Goal: Task Accomplishment & Management: Complete application form

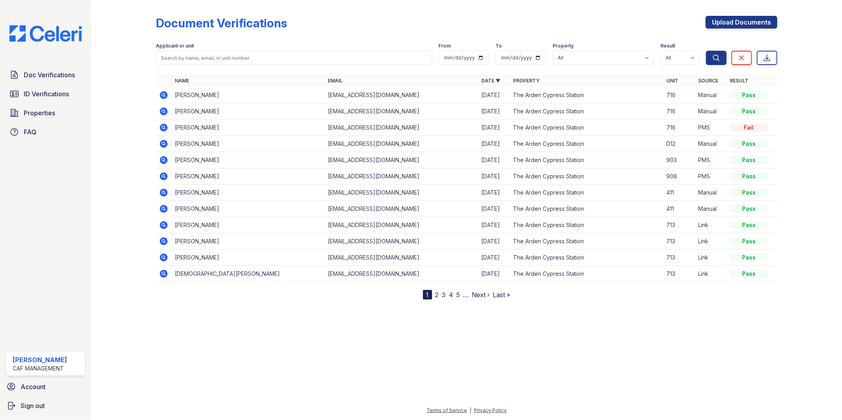
click at [162, 97] on icon at bounding box center [164, 95] width 8 height 8
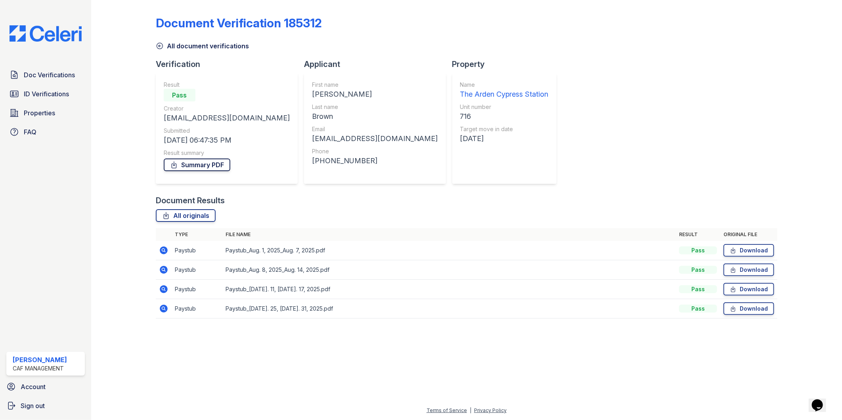
click at [195, 165] on link "Summary PDF" at bounding box center [197, 165] width 67 height 13
click at [754, 250] on link "Download" at bounding box center [748, 250] width 51 height 13
click at [754, 248] on link "Download" at bounding box center [748, 250] width 51 height 13
click at [160, 251] on icon at bounding box center [164, 251] width 8 height 8
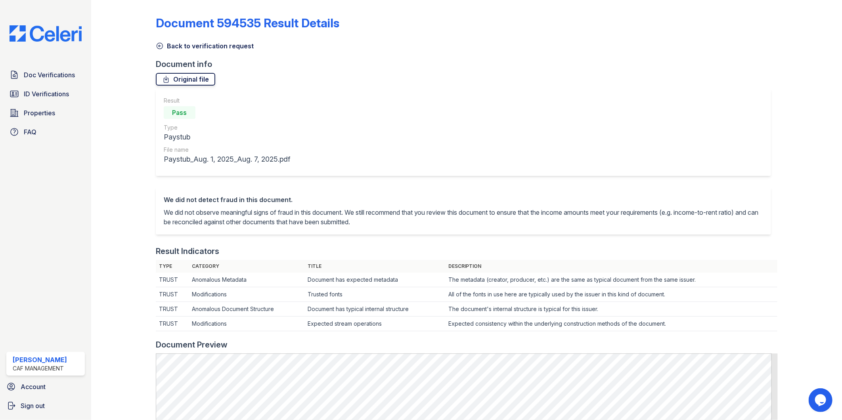
click at [200, 84] on link "Original file" at bounding box center [185, 79] width 59 height 13
click at [34, 80] on link "Doc Verifications" at bounding box center [45, 75] width 78 height 16
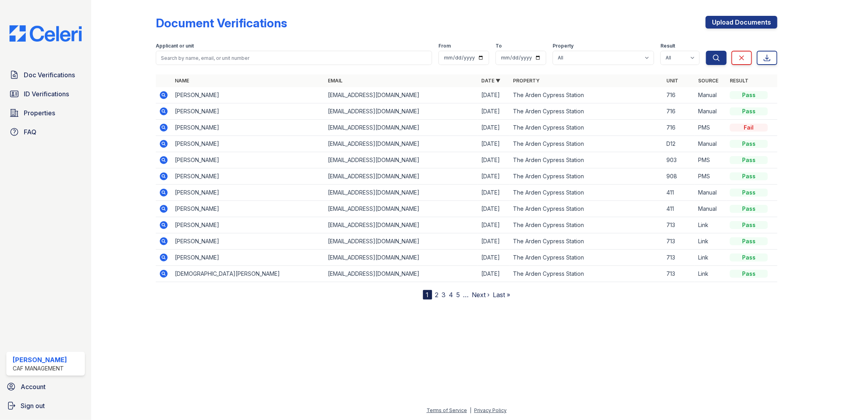
click at [161, 94] on icon at bounding box center [164, 95] width 8 height 8
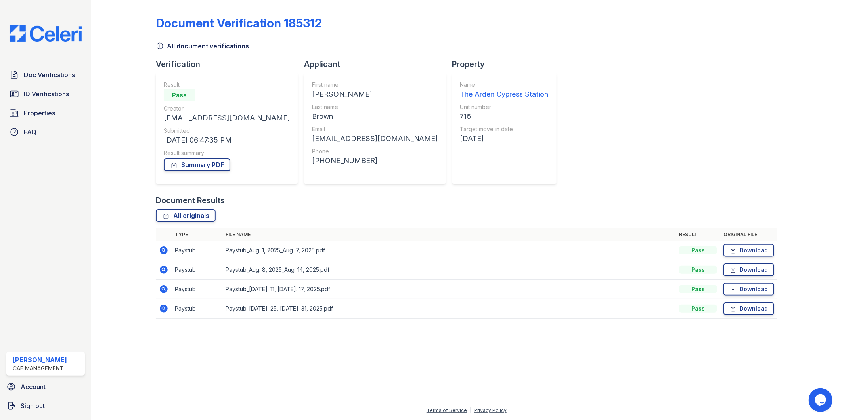
click at [346, 200] on div "Document Results" at bounding box center [467, 200] width 622 height 11
click at [278, 215] on div "All originals" at bounding box center [467, 215] width 622 height 13
click at [161, 266] on icon at bounding box center [164, 270] width 10 height 10
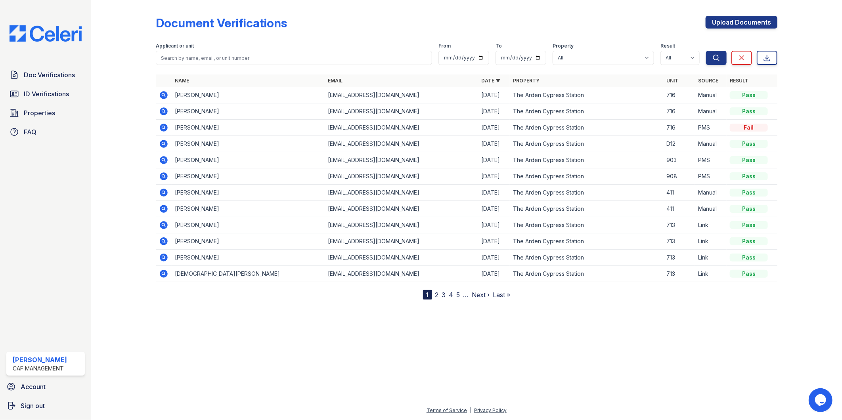
click at [162, 95] on icon at bounding box center [163, 95] width 2 height 2
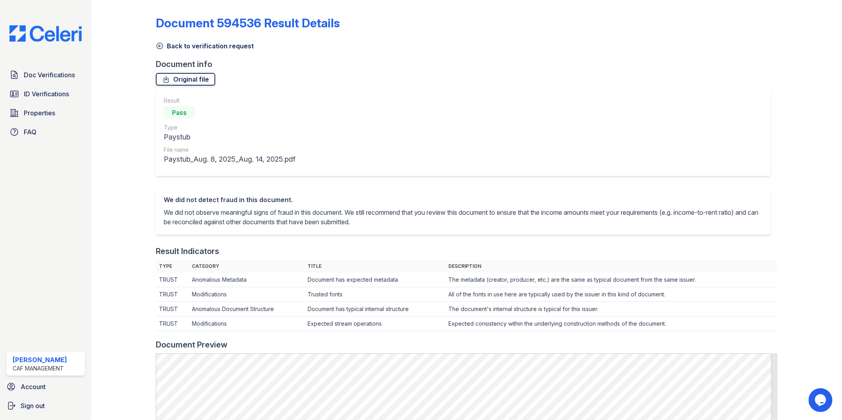
click at [193, 85] on link "Original file" at bounding box center [185, 79] width 59 height 13
click at [161, 50] on link "Back to verification request" at bounding box center [205, 46] width 98 height 10
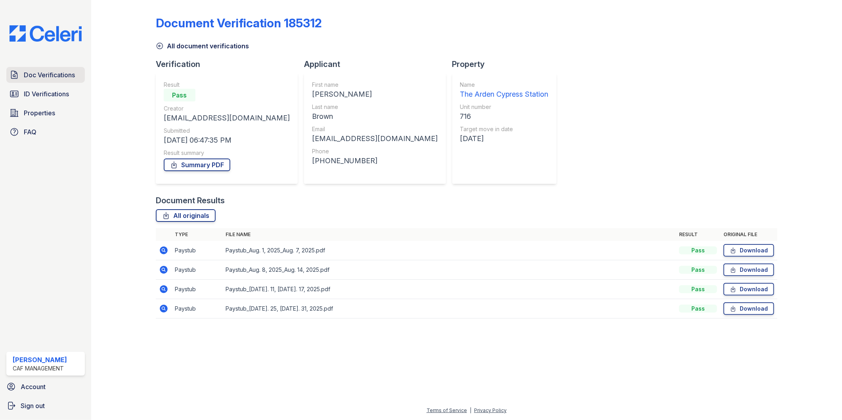
click at [55, 73] on span "Doc Verifications" at bounding box center [49, 75] width 51 height 10
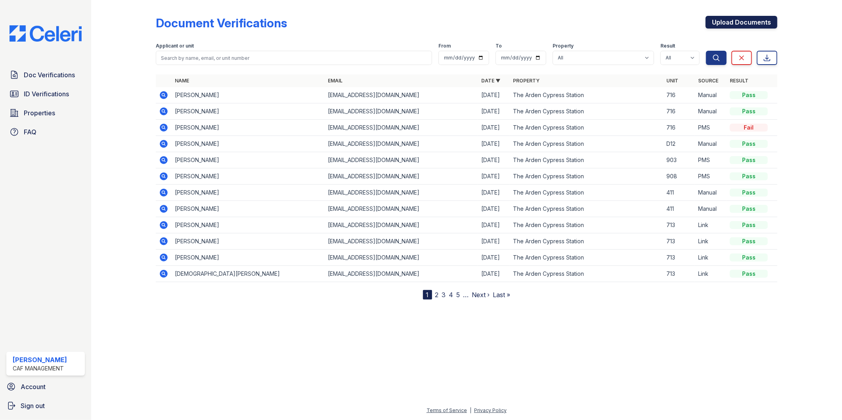
click at [751, 20] on link "Upload Documents" at bounding box center [741, 22] width 72 height 13
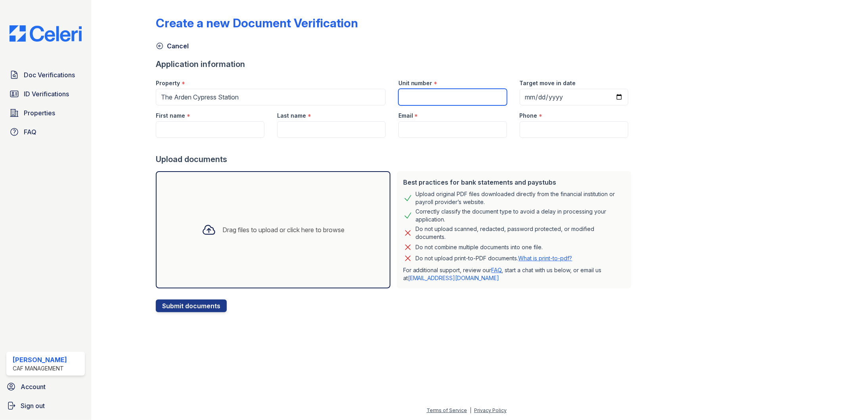
click at [419, 97] on input "Unit number" at bounding box center [452, 97] width 109 height 17
type input "716"
type input "2025-09-10"
type input "[PERSON_NAME]"
type input "Brown"
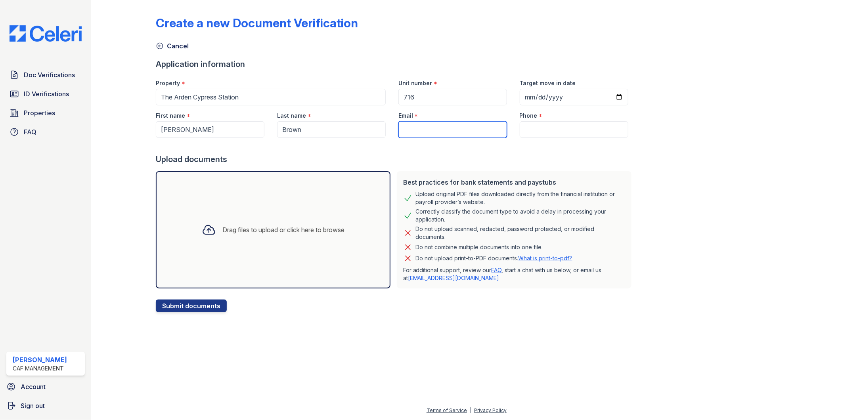
type input "[EMAIL_ADDRESS][DOMAIN_NAME]"
type input "(281) 522-4029"
click at [331, 216] on div "Drag files to upload or click here to browse" at bounding box center [273, 229] width 235 height 117
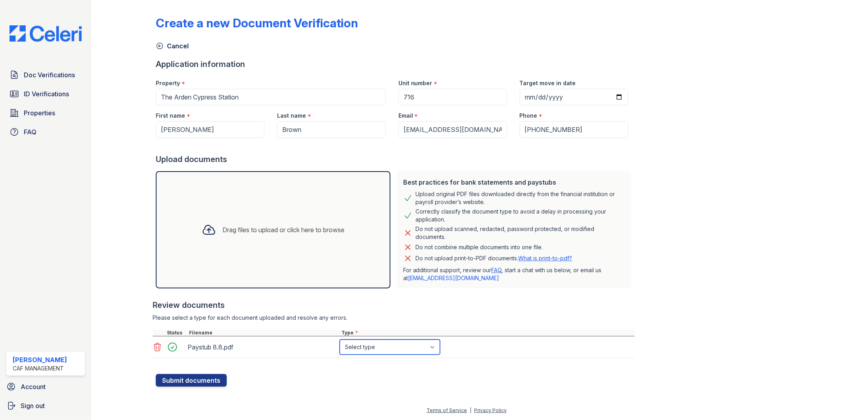
click at [382, 350] on select "Select type Paystub Bank Statement Offer Letter Tax Documents Benefit Award Let…" at bounding box center [390, 347] width 100 height 15
select select "paystub"
click at [340, 340] on select "Select type Paystub Bank Statement Offer Letter Tax Documents Benefit Award Let…" at bounding box center [390, 347] width 100 height 15
click at [337, 255] on div "Drag files to upload or click here to browse" at bounding box center [273, 229] width 235 height 117
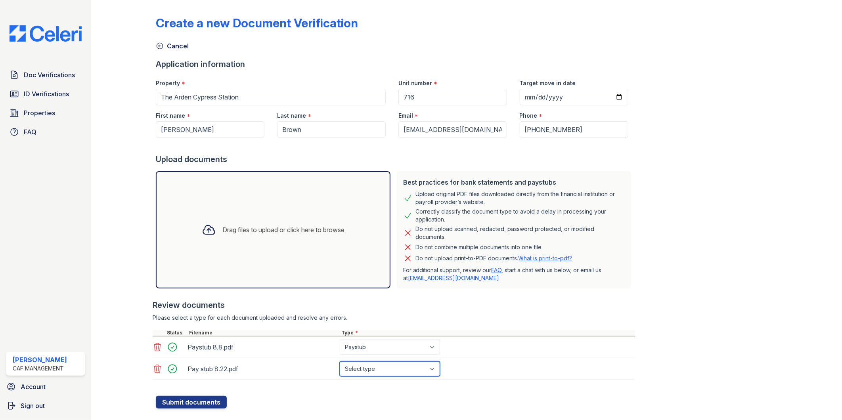
click at [371, 369] on select "Select type Paystub Bank Statement Offer Letter Tax Documents Benefit Award Let…" at bounding box center [390, 368] width 100 height 15
select select "paystub"
click at [340, 361] on select "Select type Paystub Bank Statement Offer Letter Tax Documents Benefit Award Let…" at bounding box center [390, 368] width 100 height 15
click at [255, 293] on div at bounding box center [394, 296] width 482 height 8
click at [193, 402] on button "Submit documents" at bounding box center [191, 402] width 71 height 13
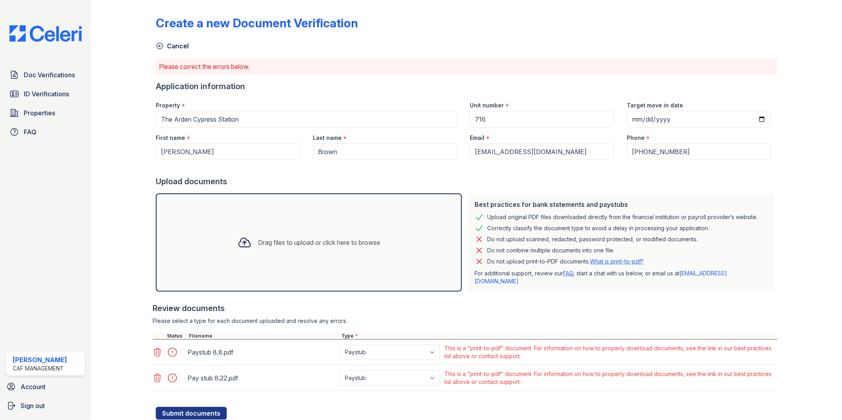
click at [258, 239] on div "Drag files to upload or click here to browse" at bounding box center [319, 243] width 122 height 10
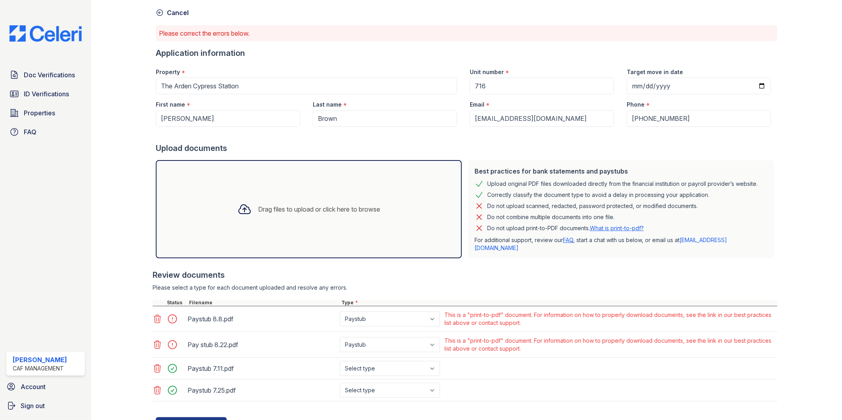
scroll to position [62, 0]
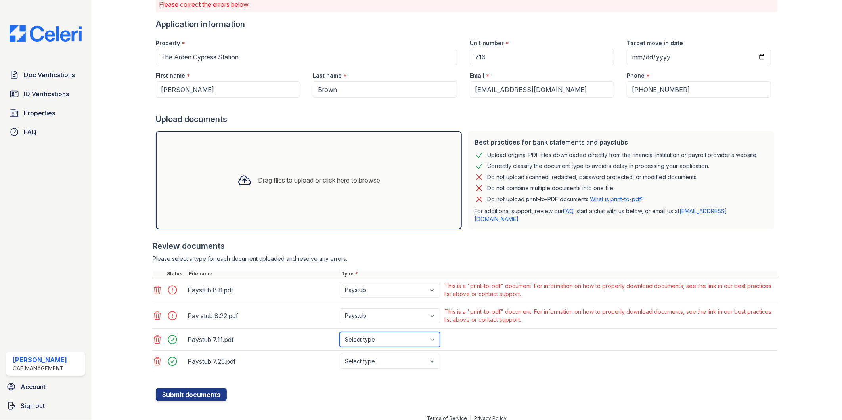
click at [382, 336] on select "Select type Paystub Bank Statement Offer Letter Tax Documents Benefit Award Let…" at bounding box center [390, 339] width 100 height 15
select select "paystub"
click at [340, 332] on select "Select type Paystub Bank Statement Offer Letter Tax Documents Benefit Award Let…" at bounding box center [390, 339] width 100 height 15
click at [377, 355] on select "Select type Paystub Bank Statement Offer Letter Tax Documents Benefit Award Let…" at bounding box center [390, 361] width 100 height 15
select select "paystub"
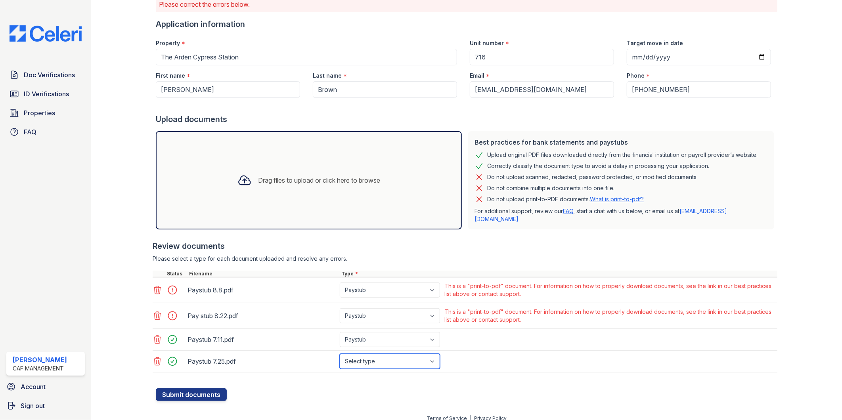
click at [340, 354] on select "Select type Paystub Bank Statement Offer Letter Tax Documents Benefit Award Let…" at bounding box center [390, 361] width 100 height 15
click at [476, 380] on div at bounding box center [467, 384] width 622 height 8
click at [474, 245] on div "Review documents Please select a type for each document uploaded and resolve an…" at bounding box center [465, 307] width 625 height 148
click at [315, 391] on form "Application information Property * The Arden Cypress Station Unit number * 716 …" at bounding box center [467, 210] width 622 height 382
click at [406, 308] on select "Paystub Bank Statement Offer Letter Tax Documents Benefit Award Letter Investme…" at bounding box center [390, 315] width 100 height 15
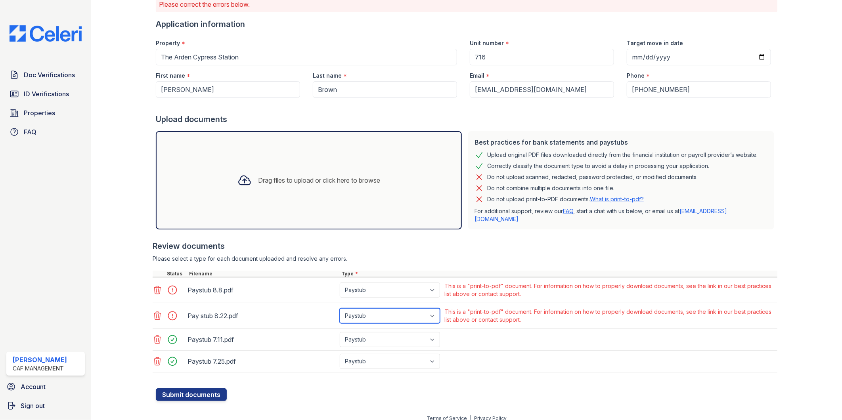
click at [340, 308] on select "Paystub Bank Statement Offer Letter Tax Documents Benefit Award Letter Investme…" at bounding box center [390, 315] width 100 height 15
click at [392, 308] on select "Paystub Bank Statement Offer Letter Tax Documents Benefit Award Letter Investme…" at bounding box center [390, 315] width 100 height 15
select select "paystub"
click at [340, 308] on select "Paystub Bank Statement Offer Letter Tax Documents Benefit Award Letter Investme…" at bounding box center [390, 315] width 100 height 15
click at [388, 283] on select "Paystub Bank Statement Offer Letter Tax Documents Benefit Award Letter Investme…" at bounding box center [390, 290] width 100 height 15
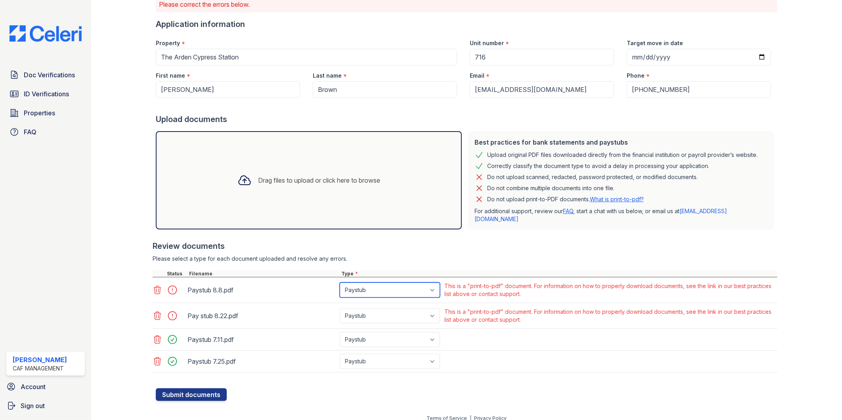
click at [340, 283] on select "Paystub Bank Statement Offer Letter Tax Documents Benefit Award Letter Investme…" at bounding box center [390, 290] width 100 height 15
click at [389, 414] on div "Terms of Service | Privacy Policy" at bounding box center [466, 421] width 725 height 14
click at [499, 255] on div "Please select a type for each document uploaded and resolve any errors." at bounding box center [465, 259] width 625 height 8
click at [154, 286] on icon at bounding box center [157, 290] width 7 height 8
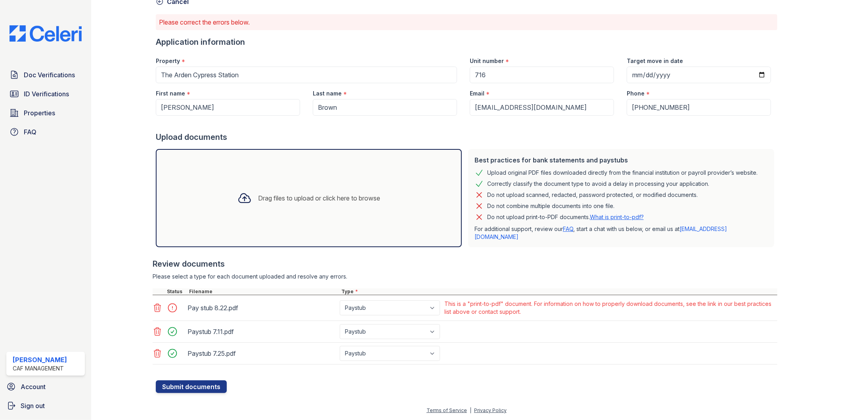
scroll to position [37, 0]
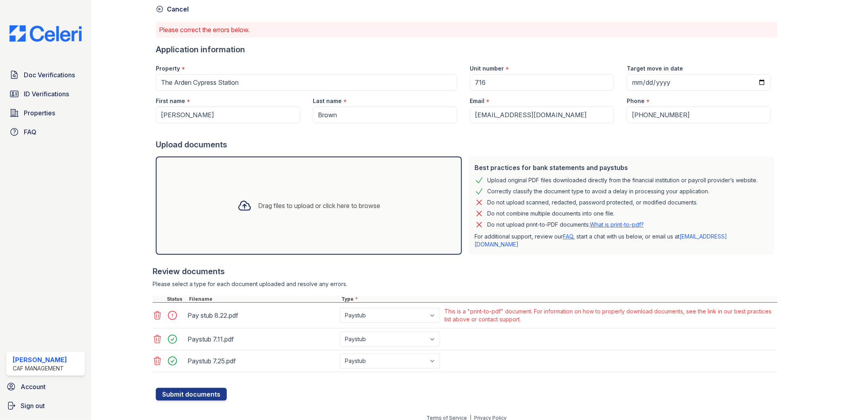
click at [155, 311] on icon at bounding box center [158, 316] width 10 height 10
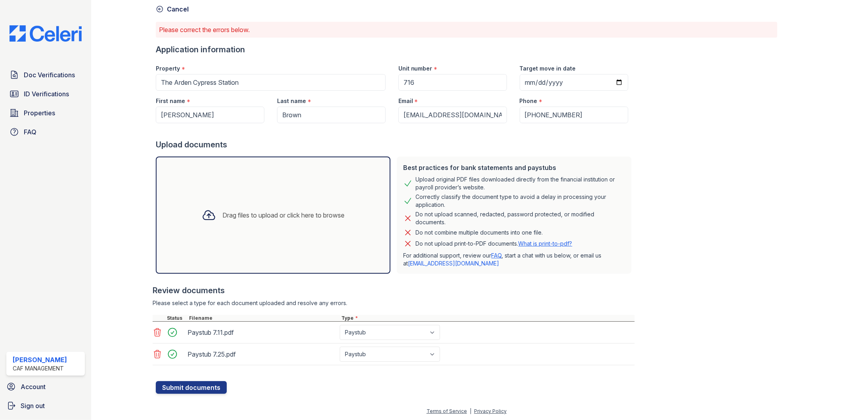
click at [157, 334] on icon at bounding box center [158, 333] width 10 height 10
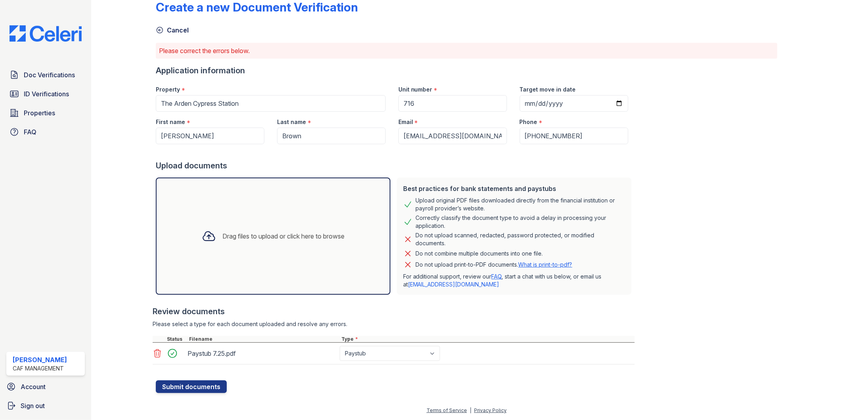
click at [157, 354] on icon at bounding box center [158, 354] width 10 height 10
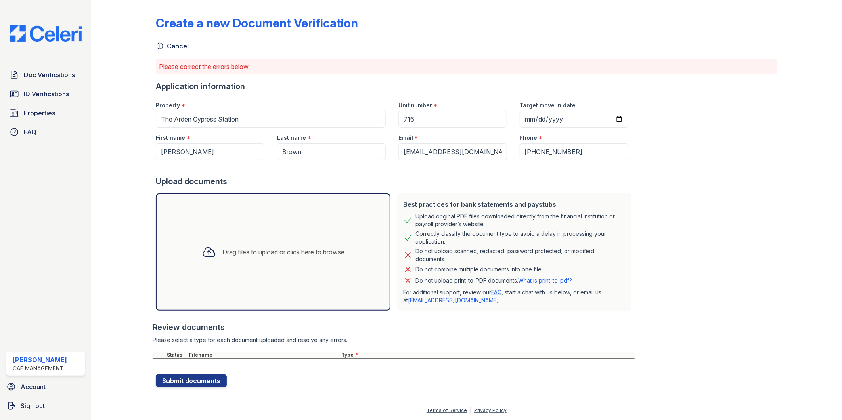
click at [241, 249] on div "Drag files to upload or click here to browse" at bounding box center [283, 252] width 122 height 10
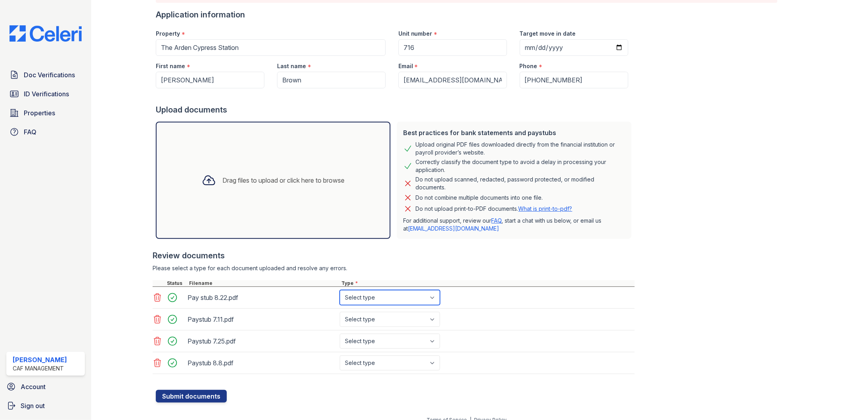
click at [370, 300] on select "Select type Paystub Bank Statement Offer Letter Tax Documents Benefit Award Let…" at bounding box center [390, 297] width 100 height 15
select select "paystub"
click at [340, 290] on select "Select type Paystub Bank Statement Offer Letter Tax Documents Benefit Award Let…" at bounding box center [390, 297] width 100 height 15
click at [379, 320] on select "Select type Paystub Bank Statement Offer Letter Tax Documents Benefit Award Let…" at bounding box center [390, 319] width 100 height 15
select select "paystub"
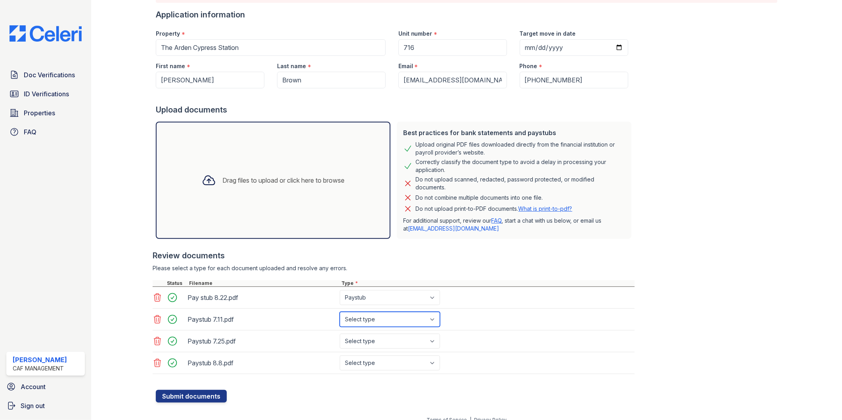
click at [340, 312] on select "Select type Paystub Bank Statement Offer Letter Tax Documents Benefit Award Let…" at bounding box center [390, 319] width 100 height 15
click at [374, 341] on select "Select type Paystub Bank Statement Offer Letter Tax Documents Benefit Award Let…" at bounding box center [390, 341] width 100 height 15
select select "paystub"
click at [340, 334] on select "Select type Paystub Bank Statement Offer Letter Tax Documents Benefit Award Let…" at bounding box center [390, 341] width 100 height 15
click at [377, 363] on select "Select type Paystub Bank Statement Offer Letter Tax Documents Benefit Award Let…" at bounding box center [390, 363] width 100 height 15
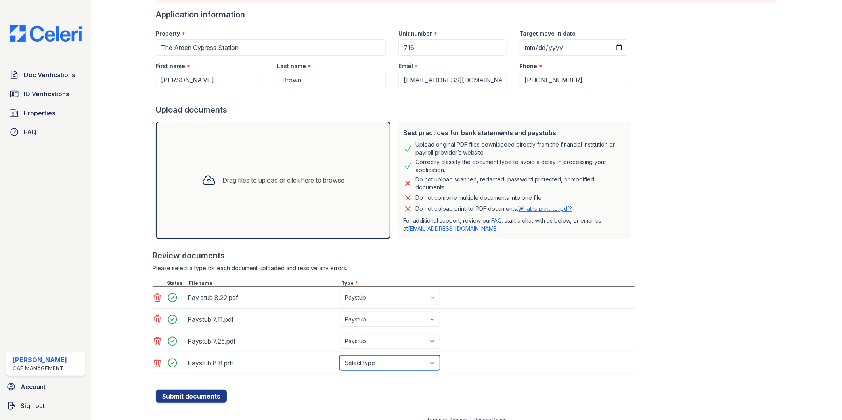
select select "paystub"
click at [340, 356] on select "Select type Paystub Bank Statement Offer Letter Tax Documents Benefit Award Let…" at bounding box center [390, 363] width 100 height 15
click at [202, 390] on button "Submit documents" at bounding box center [191, 396] width 71 height 13
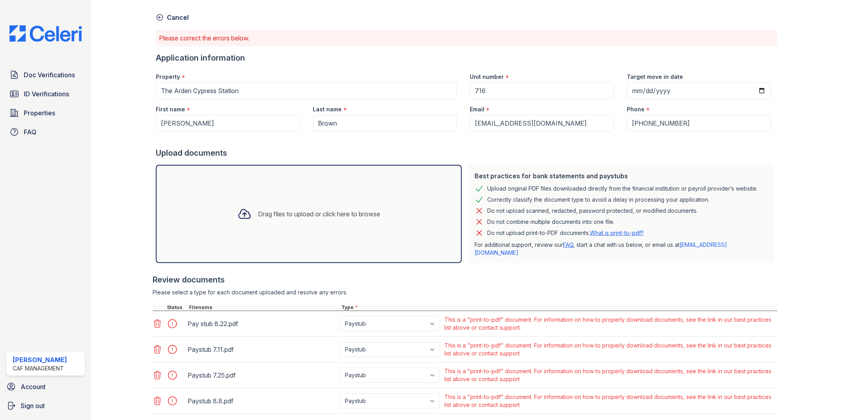
scroll to position [70, 0]
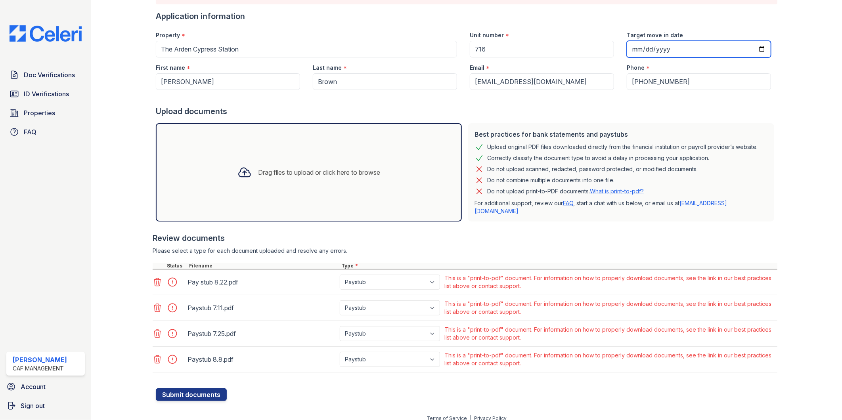
click at [755, 48] on input "2025-09-10" at bounding box center [699, 49] width 144 height 17
type input "2025-09-17"
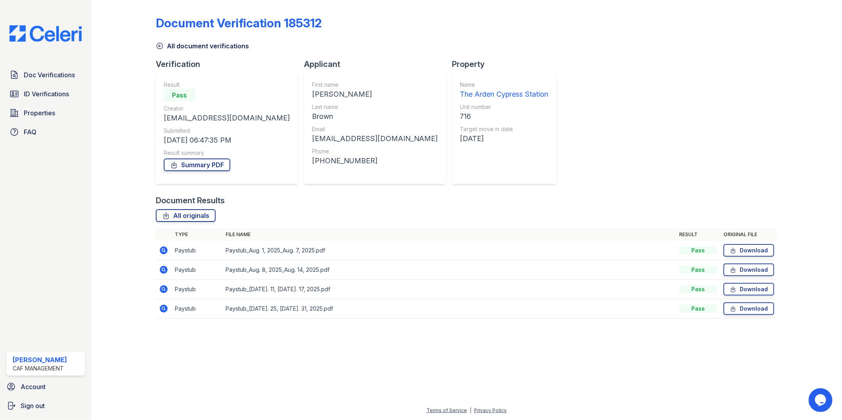
click at [406, 214] on div "All originals" at bounding box center [467, 215] width 622 height 13
click at [263, 207] on div "Document Results All originals Type File name Result Original file Paystub Pays…" at bounding box center [467, 261] width 622 height 132
click at [167, 271] on icon at bounding box center [164, 270] width 10 height 10
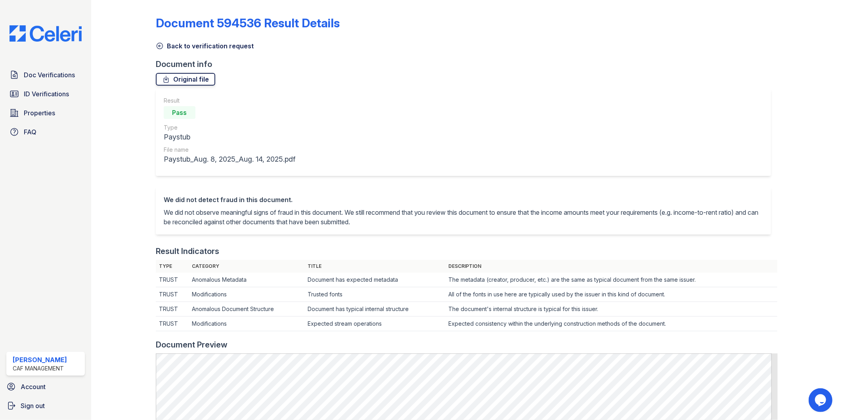
click at [200, 79] on link "Original file" at bounding box center [185, 79] width 59 height 13
click at [162, 48] on icon at bounding box center [160, 46] width 8 height 8
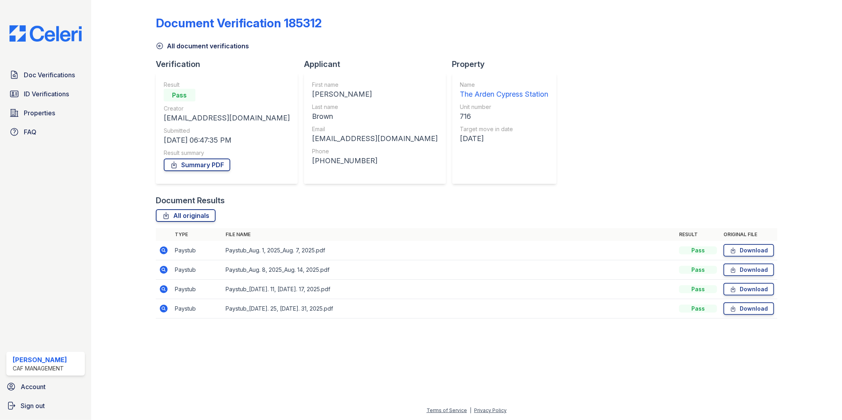
click at [162, 45] on icon at bounding box center [160, 46] width 8 height 8
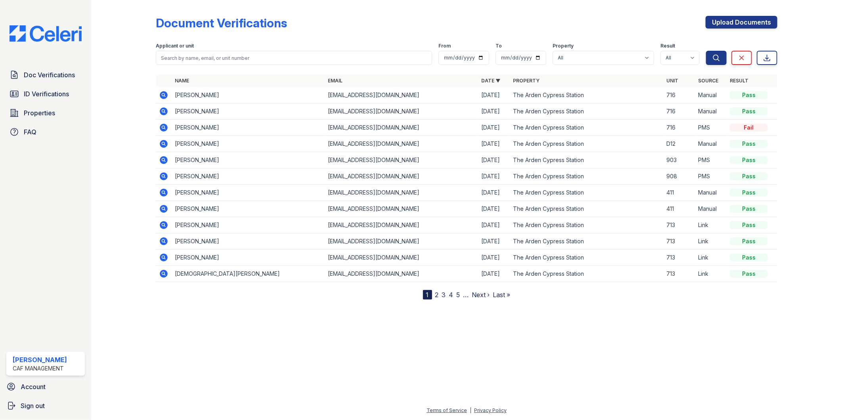
click at [166, 96] on icon at bounding box center [164, 95] width 8 height 8
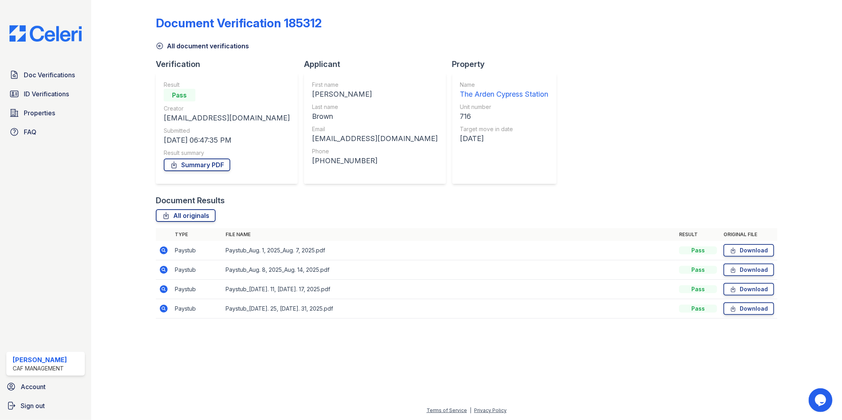
click at [244, 331] on div "Document Verification 185312 All document verifications Verification Result Pas…" at bounding box center [466, 169] width 725 height 339
click at [742, 308] on link "Download" at bounding box center [748, 308] width 51 height 13
click at [164, 291] on icon at bounding box center [164, 289] width 8 height 8
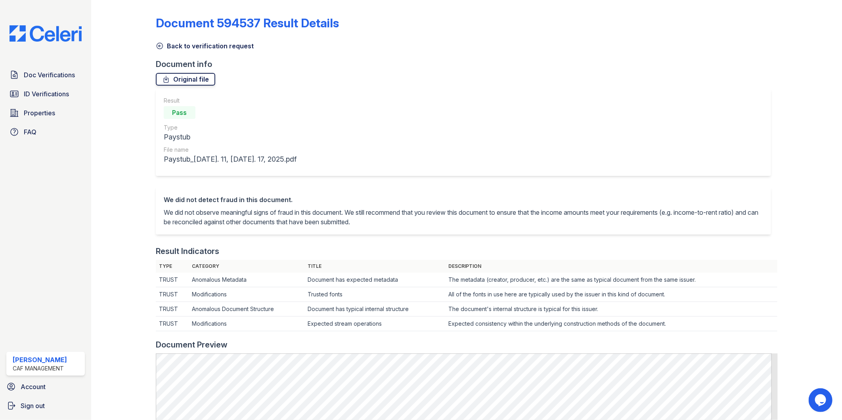
click at [180, 81] on link "Original file" at bounding box center [185, 79] width 59 height 13
click at [159, 45] on icon at bounding box center [160, 46] width 8 height 8
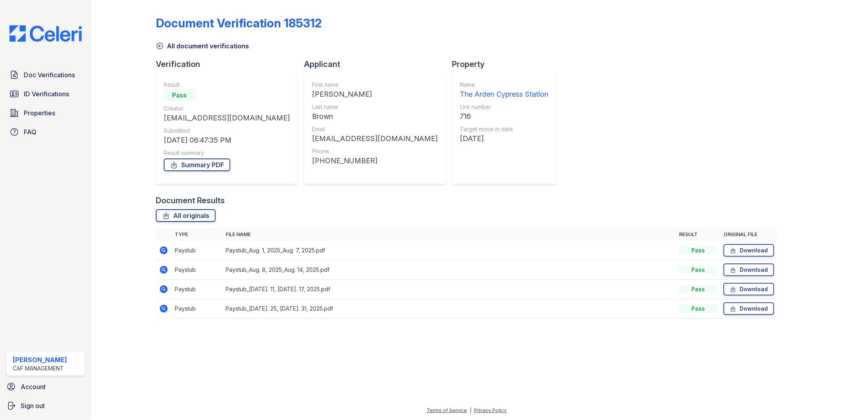
click at [605, 54] on div "Document Verification 185312 All document verifications Verification Result Pas…" at bounding box center [467, 164] width 622 height 323
click at [690, 191] on div "Document Verification 185312 All document verifications Verification Result Pas…" at bounding box center [467, 164] width 622 height 323
click at [697, 188] on div "Document Verification 185312 All document verifications Verification Result Pas…" at bounding box center [467, 164] width 622 height 323
